Goal: Find specific page/section: Find specific page/section

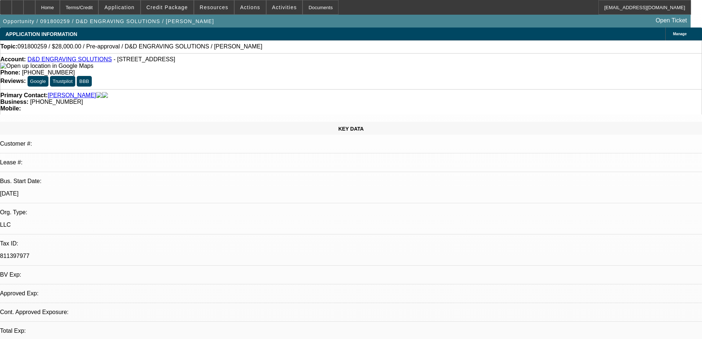
select select "0"
select select "2"
select select "0.1"
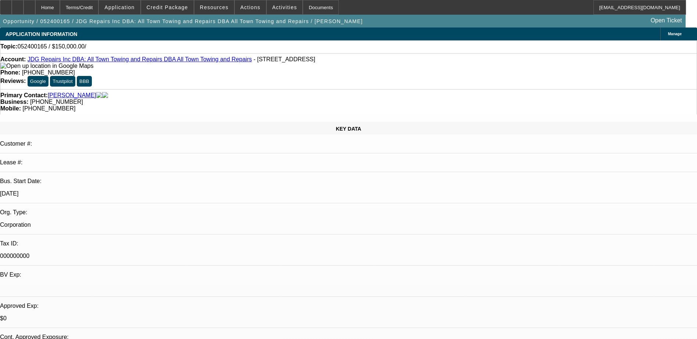
select select "0"
select select "2"
select select "0.1"
select select "4"
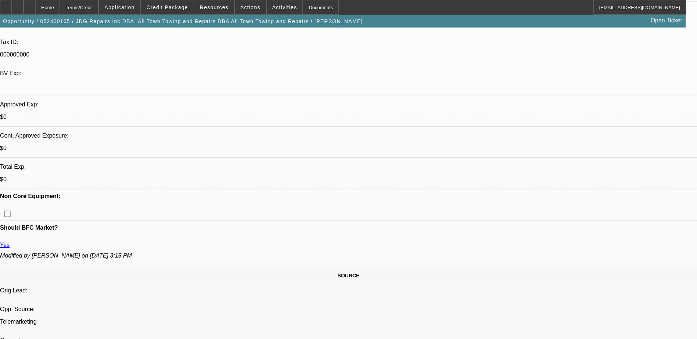
scroll to position [110, 0]
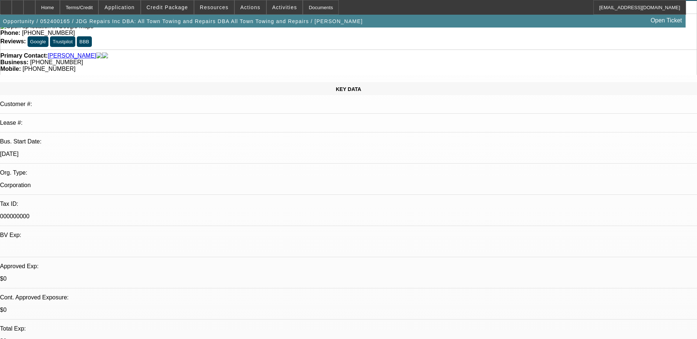
scroll to position [0, 0]
